Goal: Find specific page/section

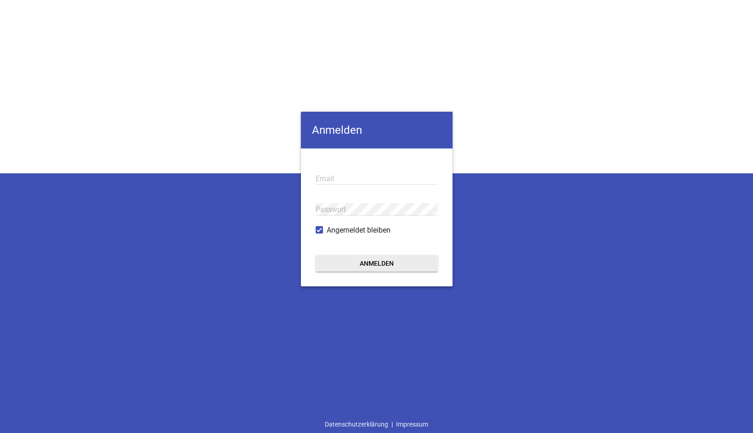
type input "[EMAIL_ADDRESS][DOMAIN_NAME]"
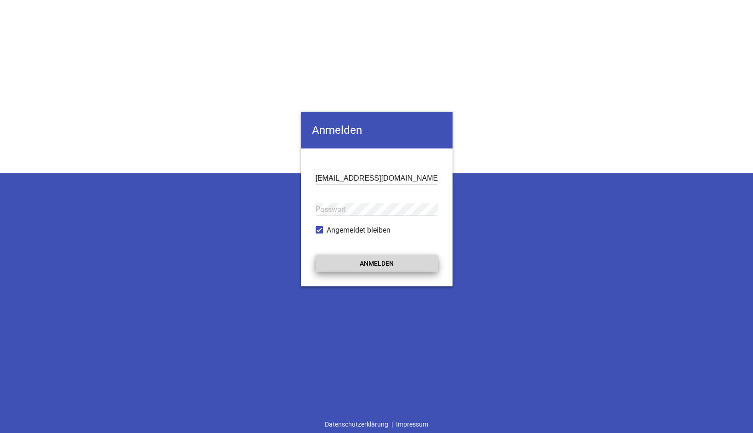
drag, startPoint x: 367, startPoint y: 265, endPoint x: 362, endPoint y: 262, distance: 6.4
click at [367, 265] on button "Anmelden" at bounding box center [377, 263] width 122 height 17
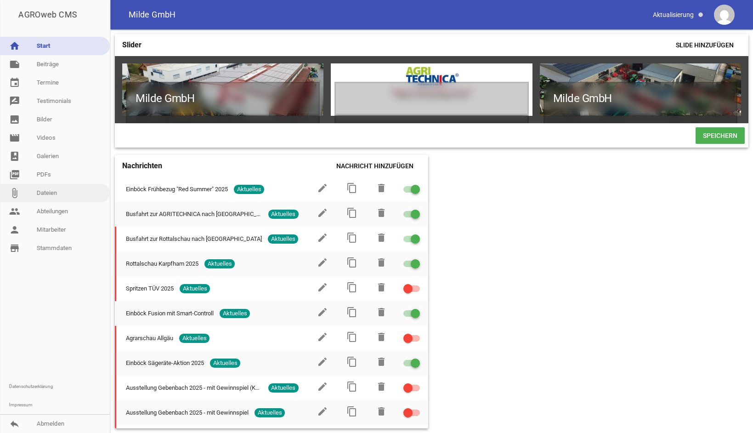
click at [62, 196] on link "attach_file Dateien" at bounding box center [55, 193] width 110 height 18
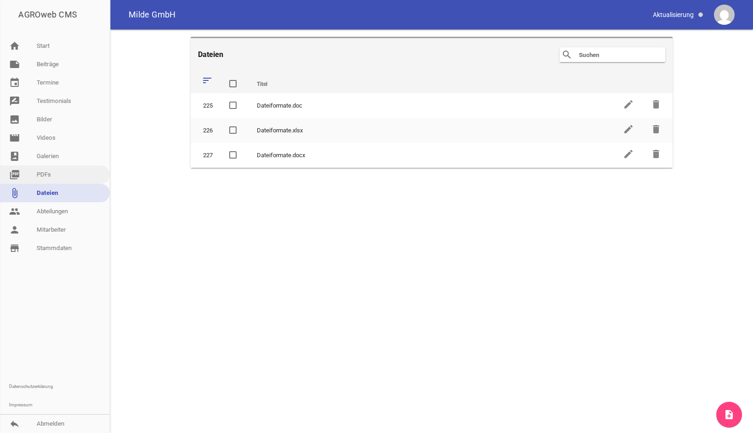
click at [42, 172] on link "picture_as_pdf PDFs" at bounding box center [55, 174] width 110 height 18
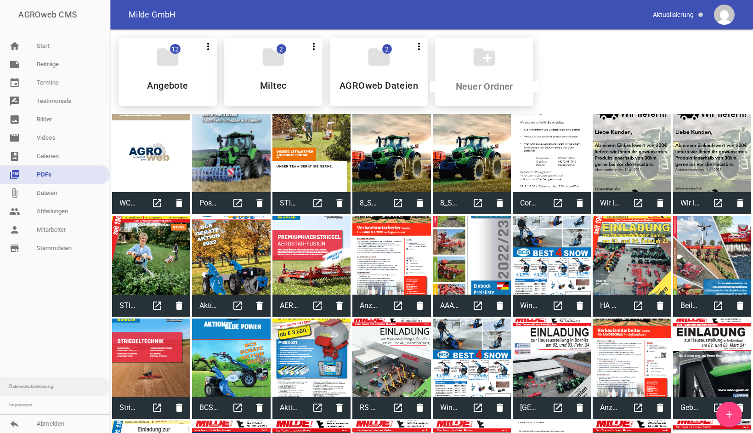
click at [35, 387] on link "Datenschutzerklärung" at bounding box center [55, 386] width 110 height 18
